Goal: Transaction & Acquisition: Subscribe to service/newsletter

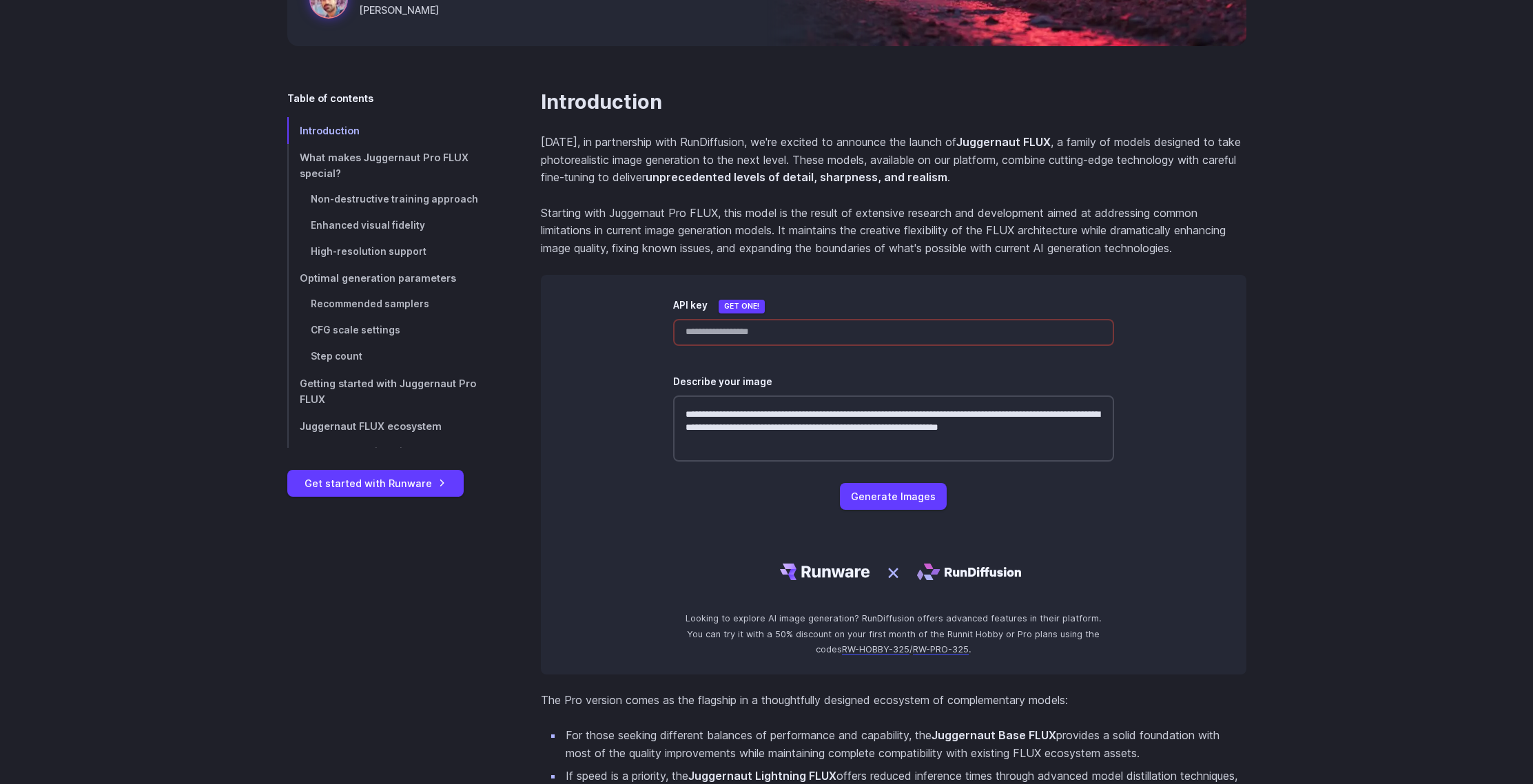
scroll to position [340, 0]
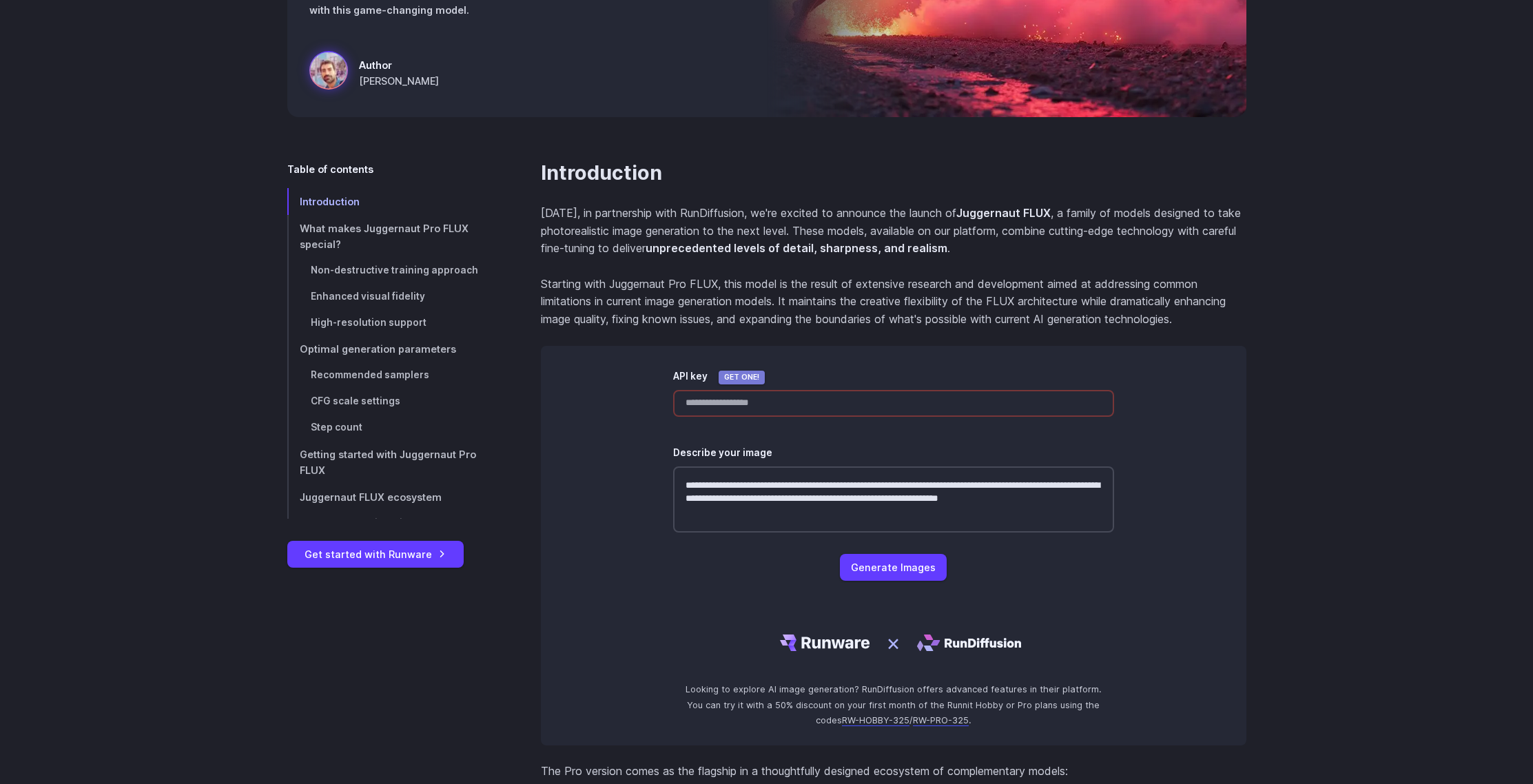
click at [738, 377] on link "Get one!" at bounding box center [741, 377] width 46 height 14
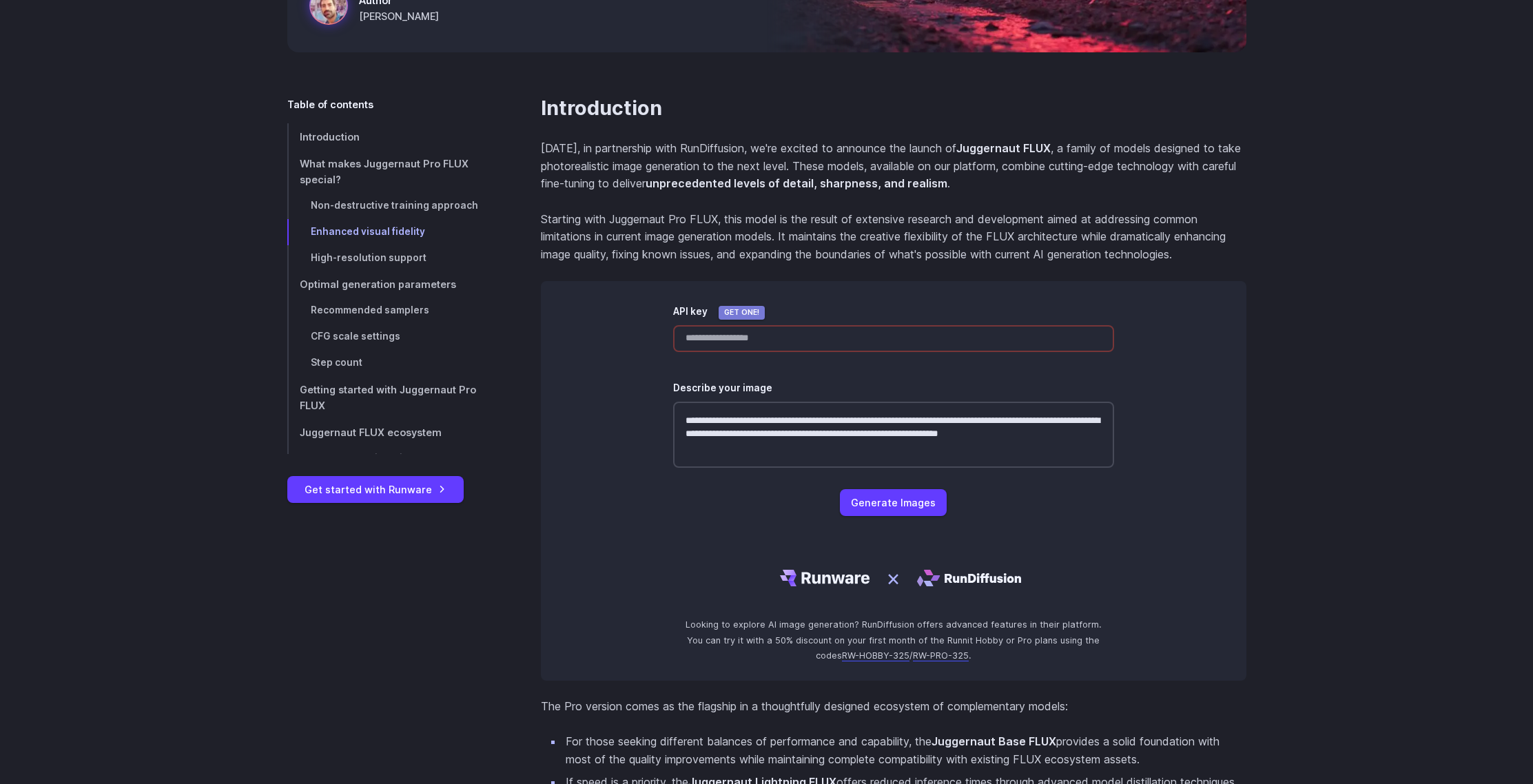
scroll to position [0, 0]
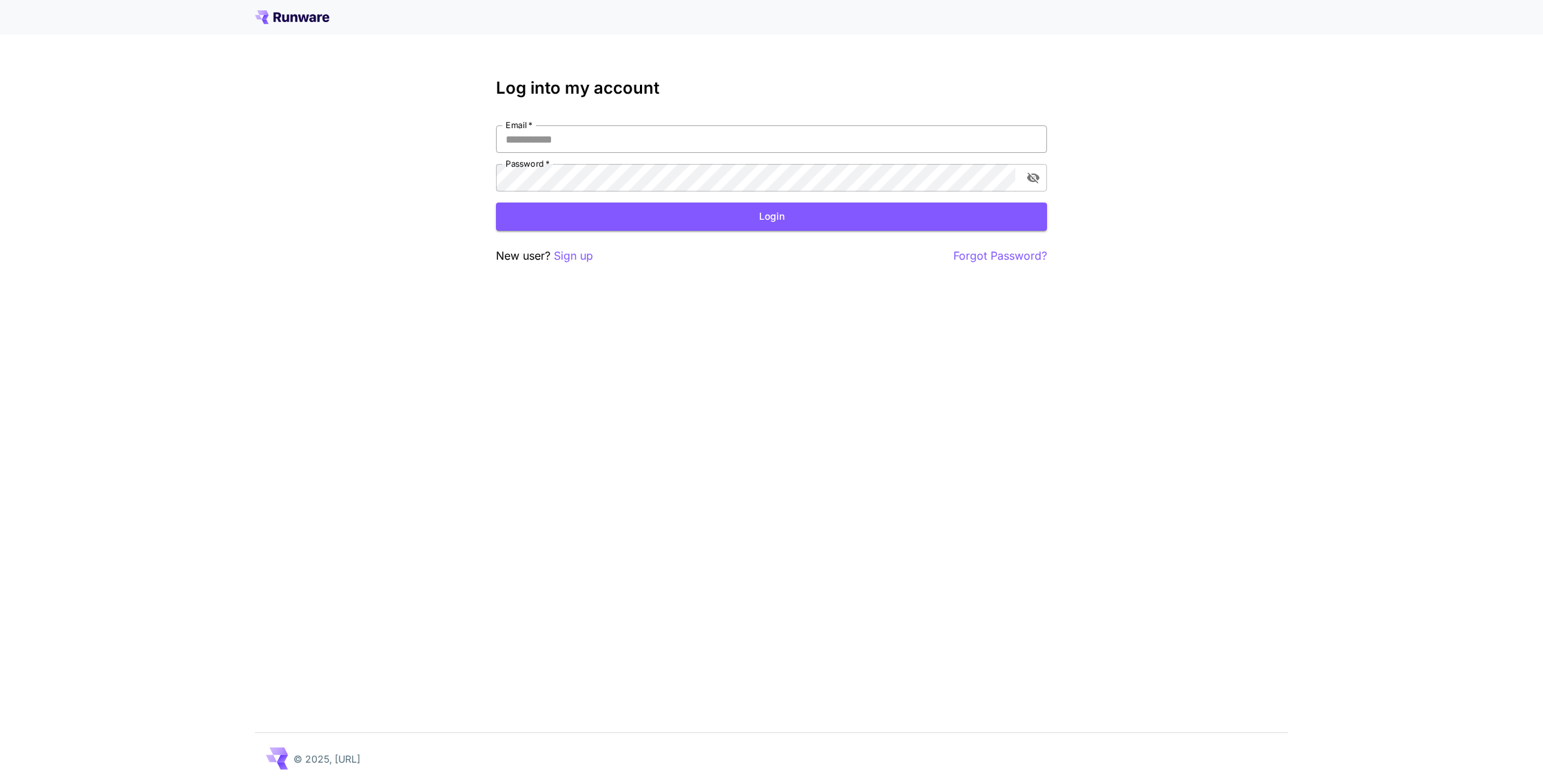
click at [563, 135] on input "Email   *" at bounding box center [771, 139] width 551 height 27
click at [584, 258] on p "Sign up" at bounding box center [573, 256] width 39 height 17
